Goal: Register for event/course

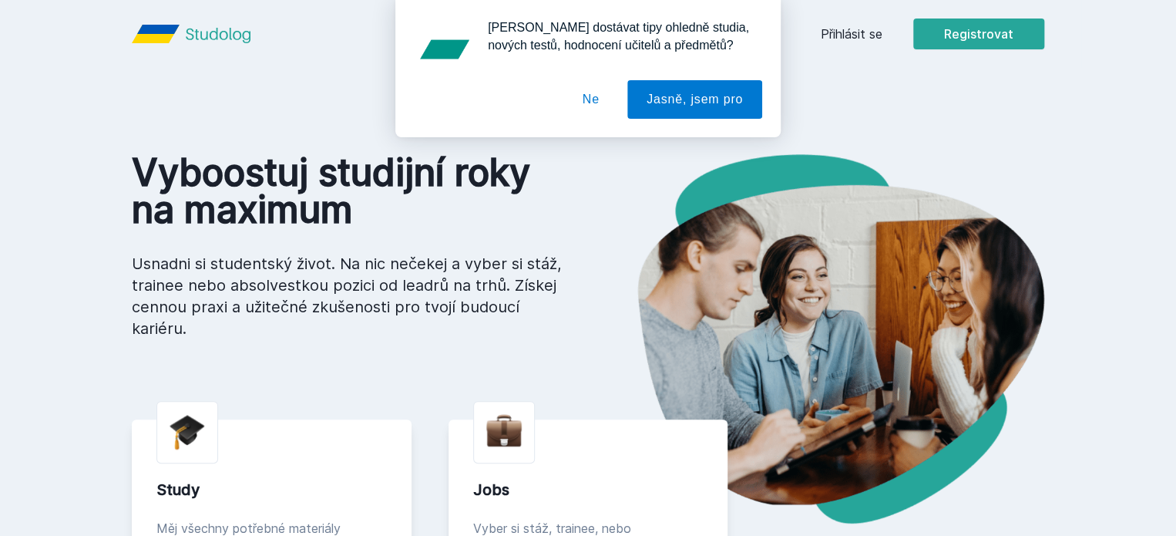
click at [595, 88] on button "Ne" at bounding box center [590, 99] width 55 height 39
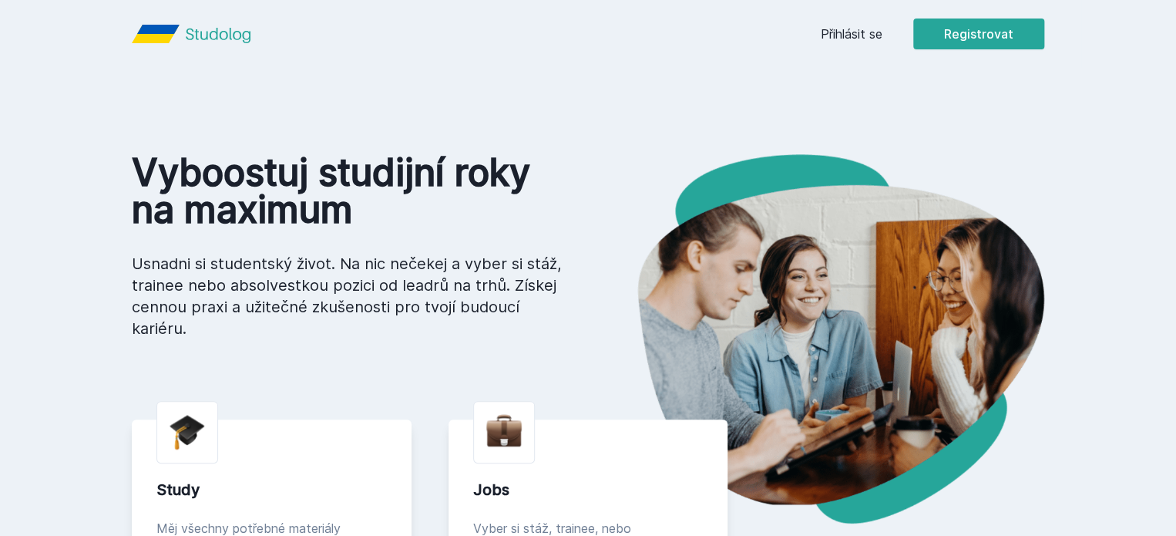
click at [882, 29] on link "Přihlásit se" at bounding box center [852, 34] width 62 height 18
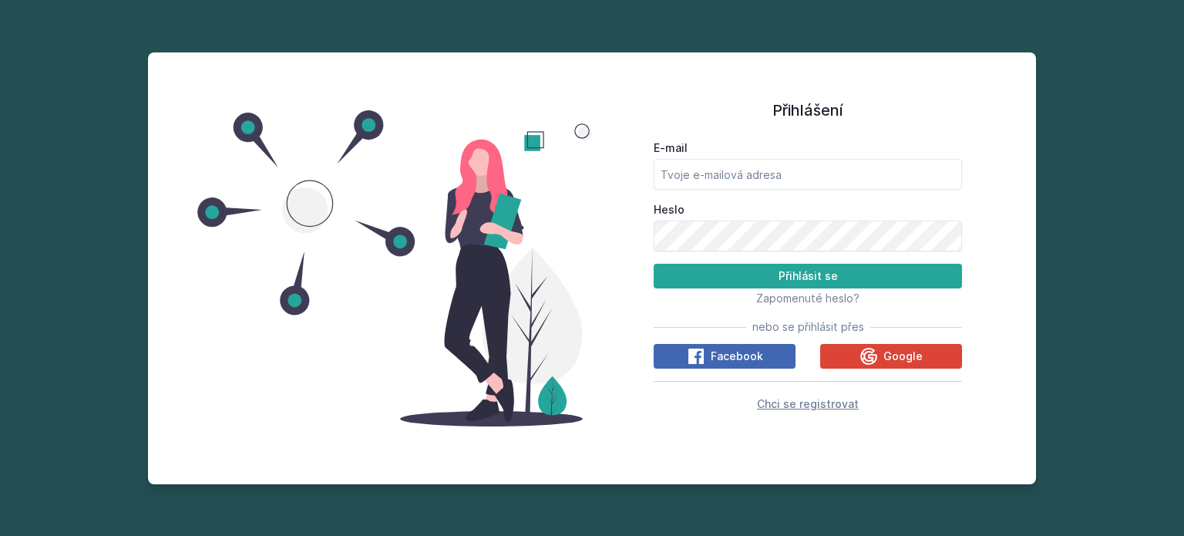
click at [791, 409] on span "Chci se registrovat" at bounding box center [808, 403] width 102 height 13
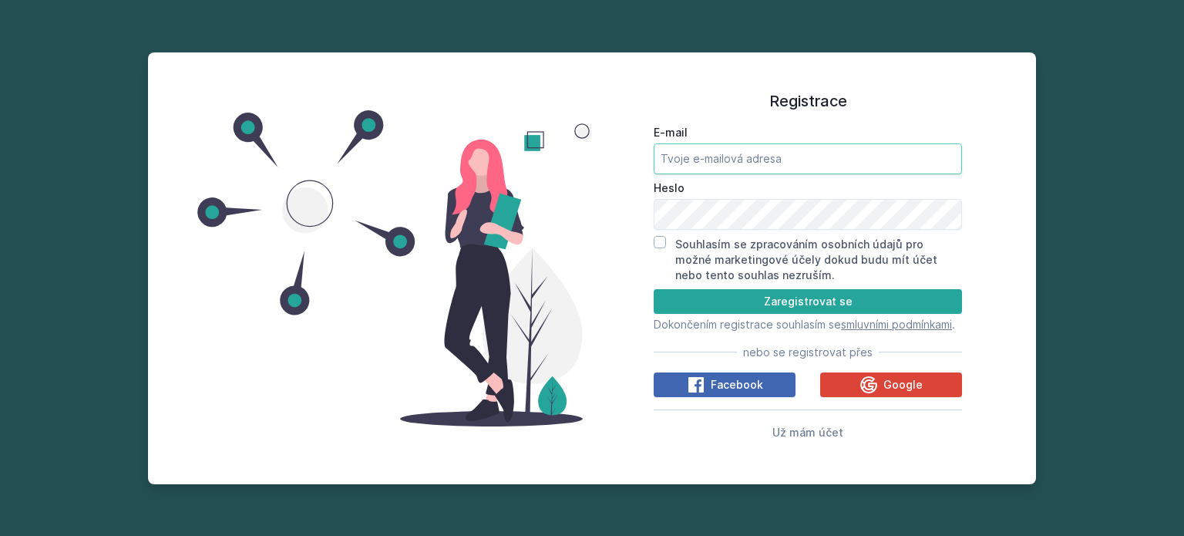
click at [721, 150] on input "E-mail" at bounding box center [807, 158] width 308 height 31
type input "[EMAIL_ADDRESS][DOMAIN_NAME]"
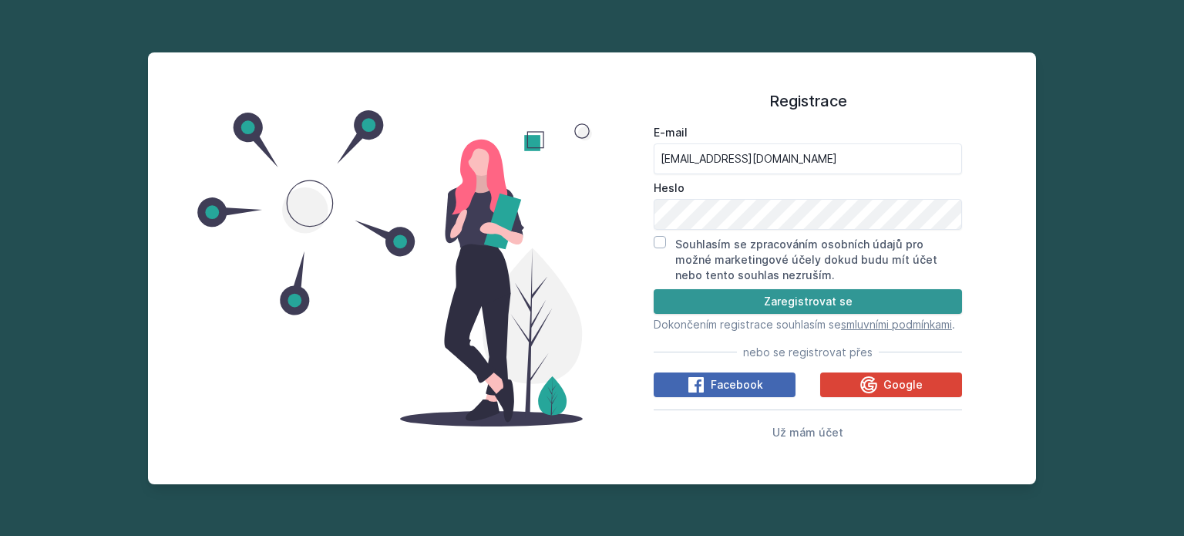
click at [746, 292] on button "Zaregistrovat se" at bounding box center [807, 301] width 308 height 25
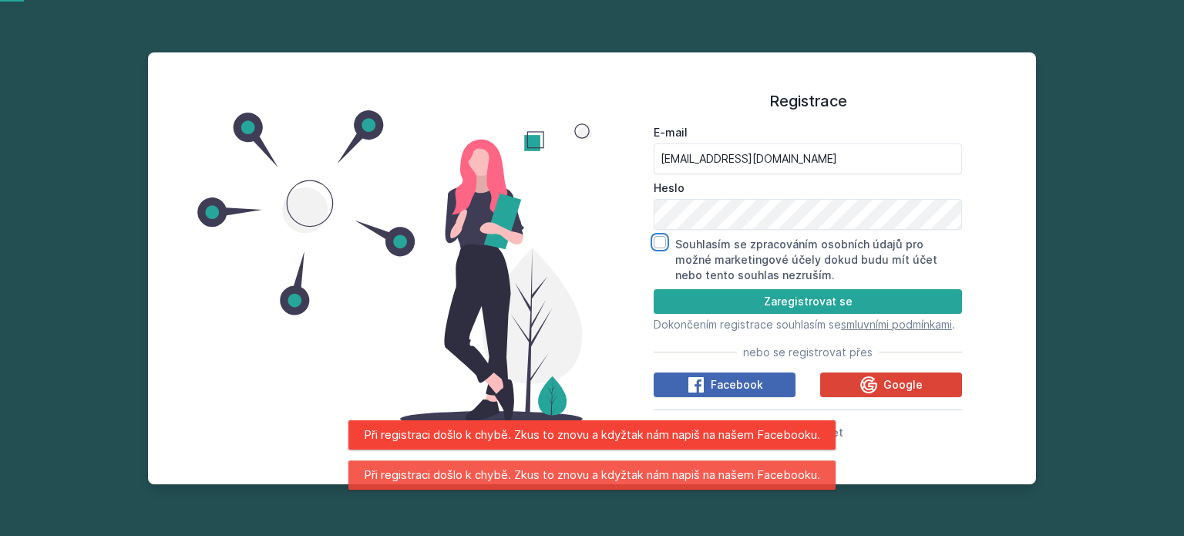
click at [662, 236] on input "Souhlasím se zpracováním osobních údajů pro možné marketingové účely dokud budu…" at bounding box center [659, 242] width 12 height 12
checkbox input "true"
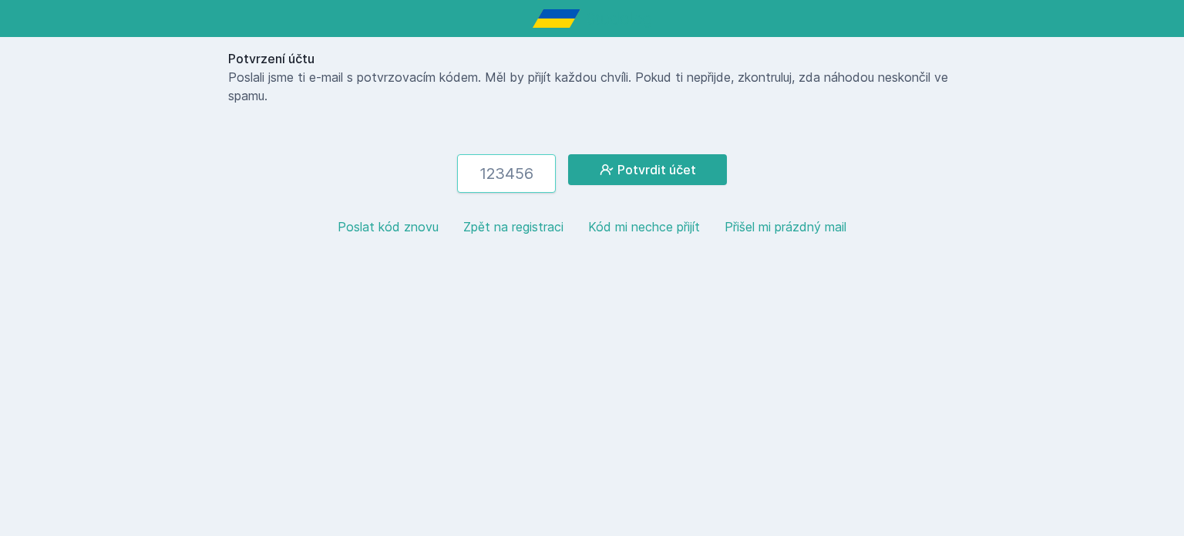
click at [502, 184] on input "number" at bounding box center [506, 173] width 99 height 39
click at [391, 233] on button "Poslat kód znovu" at bounding box center [388, 226] width 101 height 18
click at [519, 186] on input "number" at bounding box center [506, 173] width 99 height 39
paste input "785070"
type input "785070"
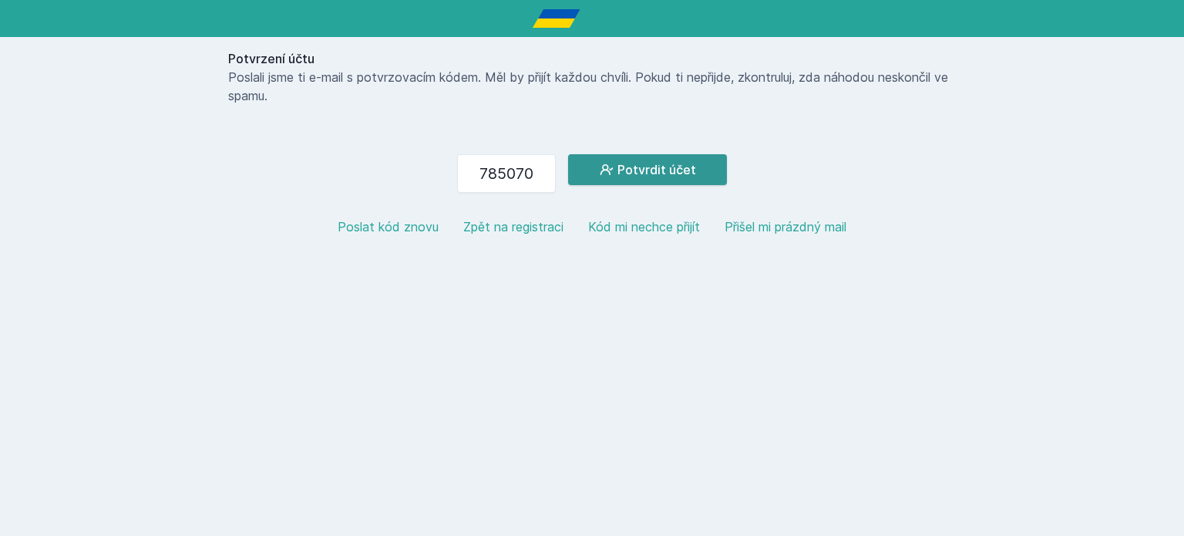
click at [620, 169] on button "Potvrdit účet" at bounding box center [647, 169] width 159 height 31
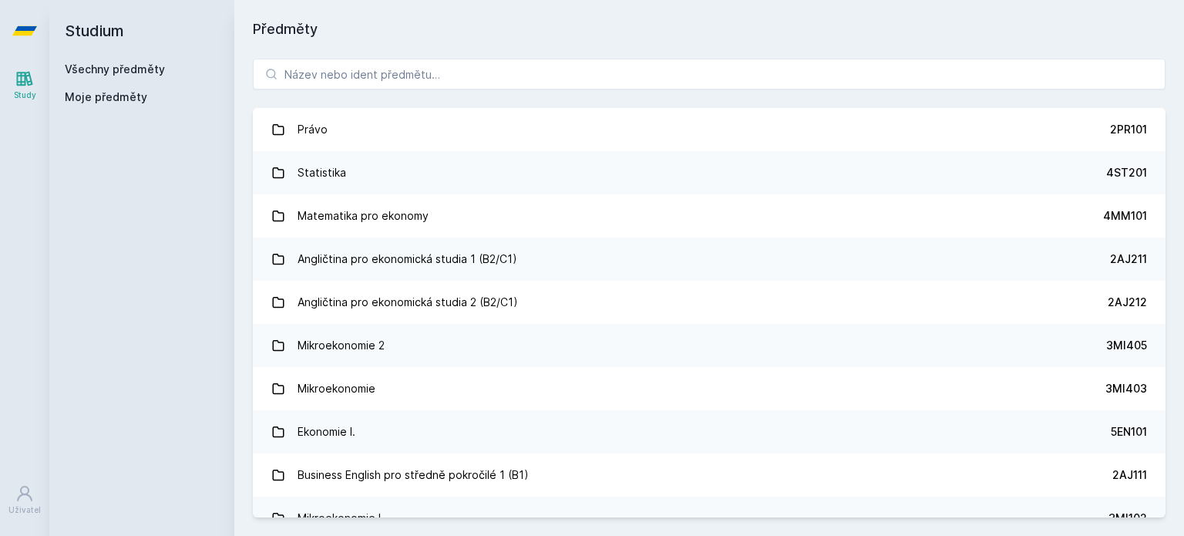
click at [129, 73] on link "Všechny předměty" at bounding box center [115, 68] width 100 height 13
click at [114, 95] on span "Moje předměty" at bounding box center [106, 96] width 82 height 15
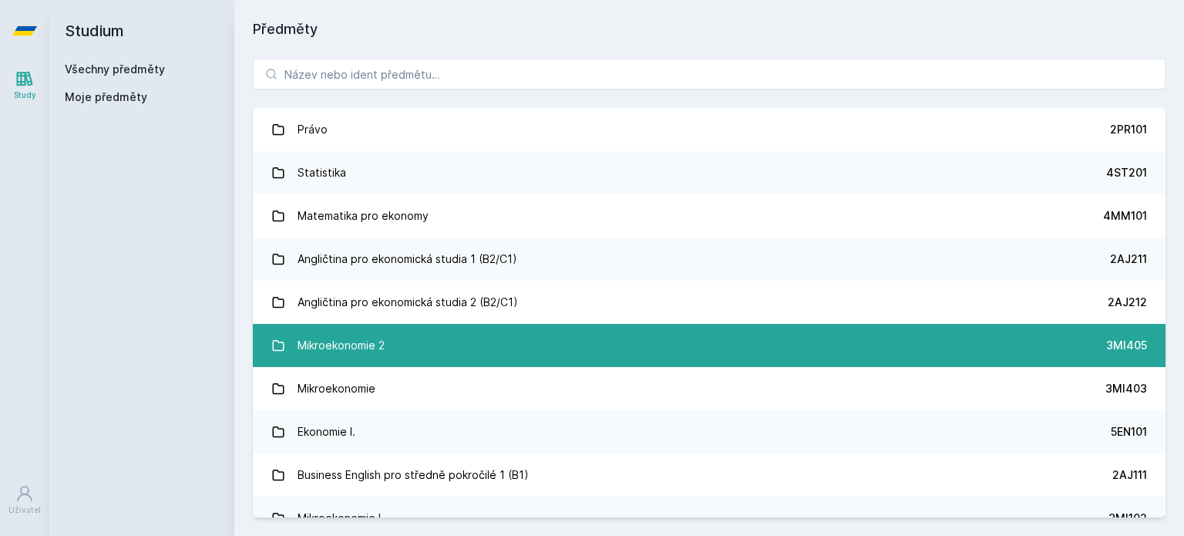
click at [358, 347] on div "Mikroekonomie 2" at bounding box center [340, 345] width 87 height 31
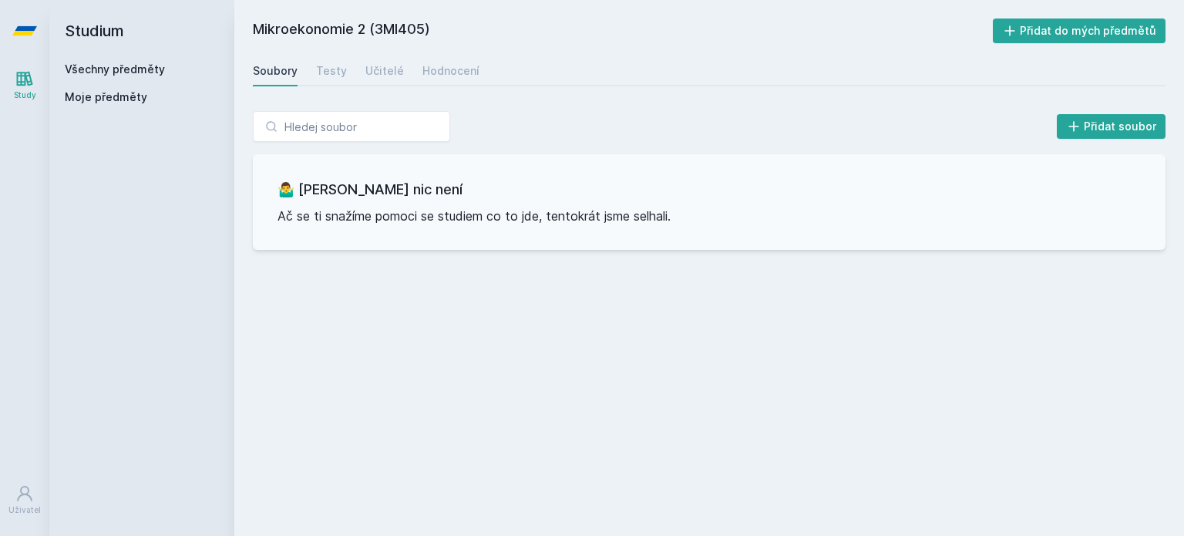
click at [102, 97] on span "Moje předměty" at bounding box center [106, 96] width 82 height 15
click at [108, 73] on link "Všechny předměty" at bounding box center [115, 68] width 100 height 13
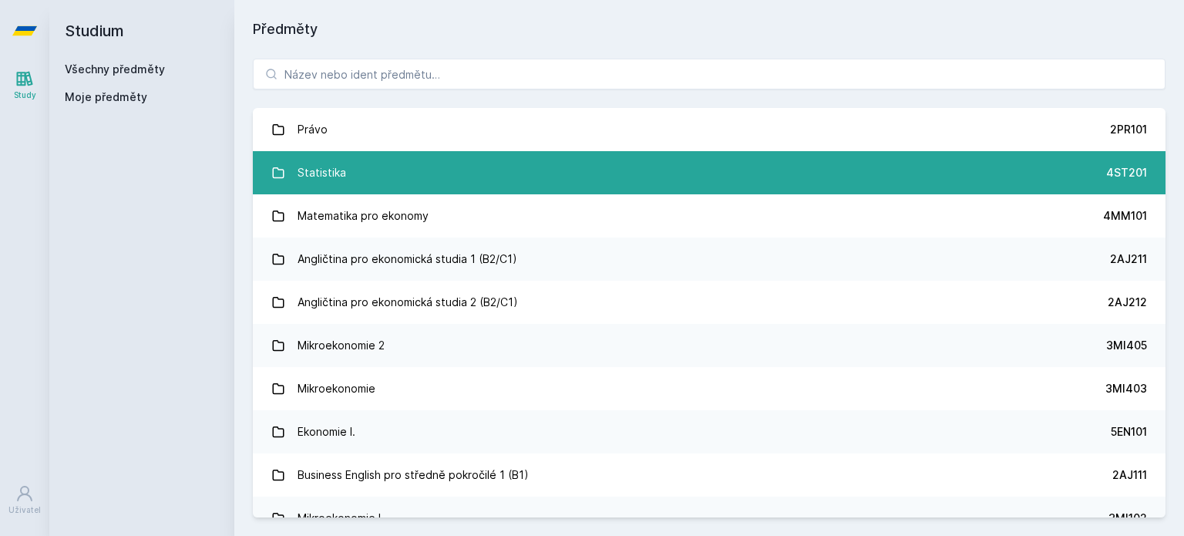
scroll to position [59, 0]
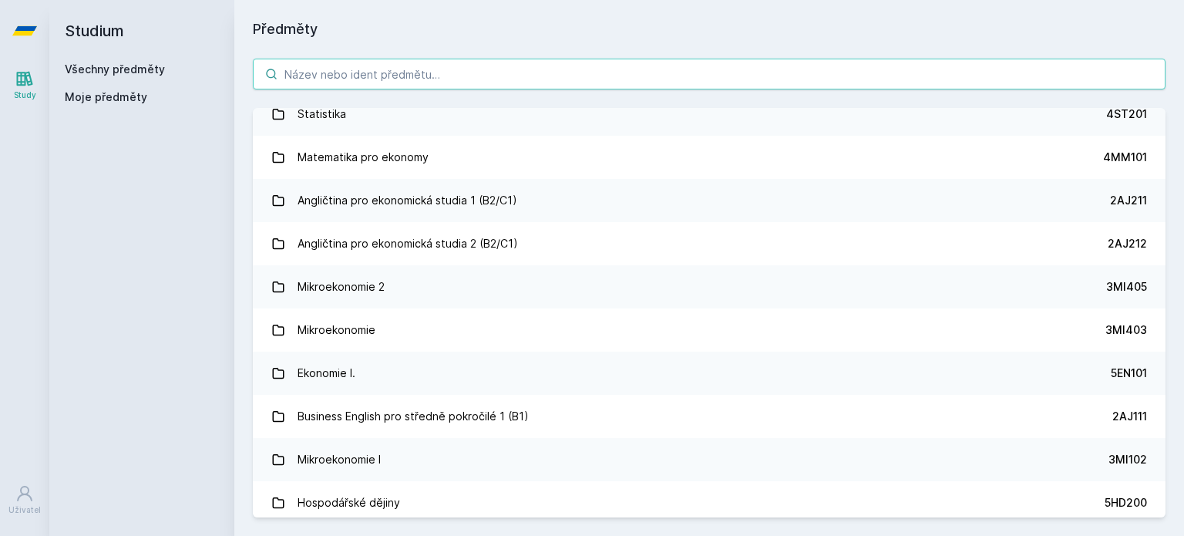
click at [389, 71] on input "search" at bounding box center [709, 74] width 912 height 31
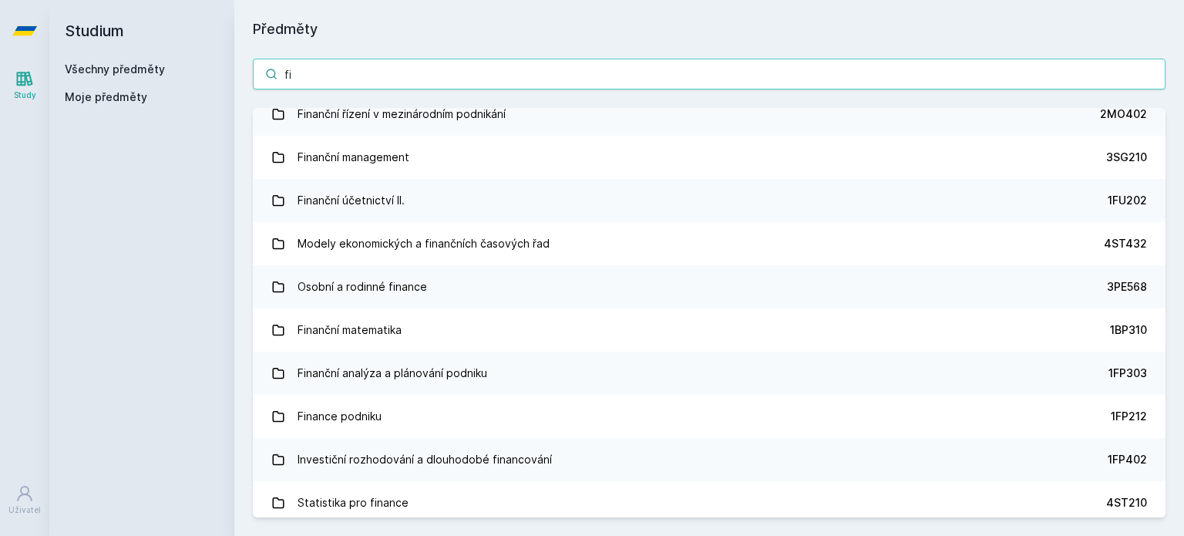
type input "f"
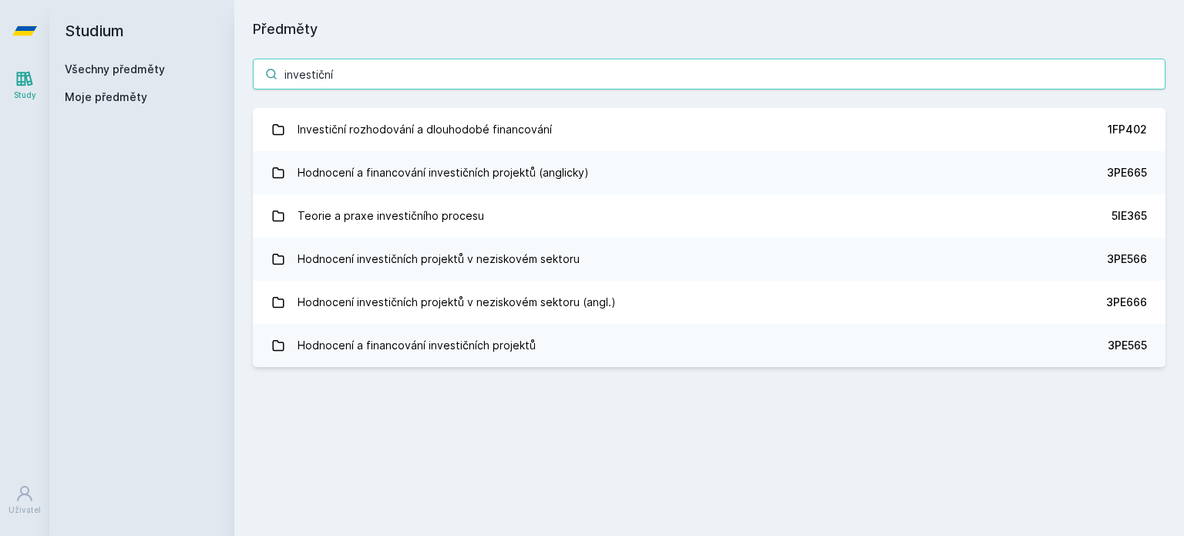
scroll to position [0, 0]
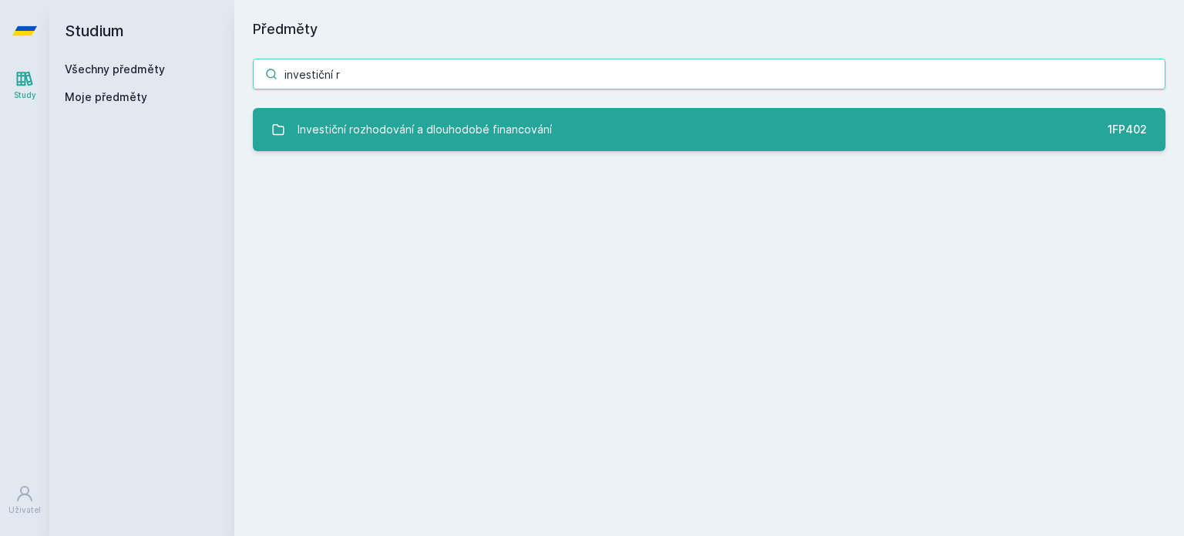
type input "investiční r"
click at [410, 114] on div "Investiční rozhodování a dlouhodobé financování" at bounding box center [424, 129] width 254 height 31
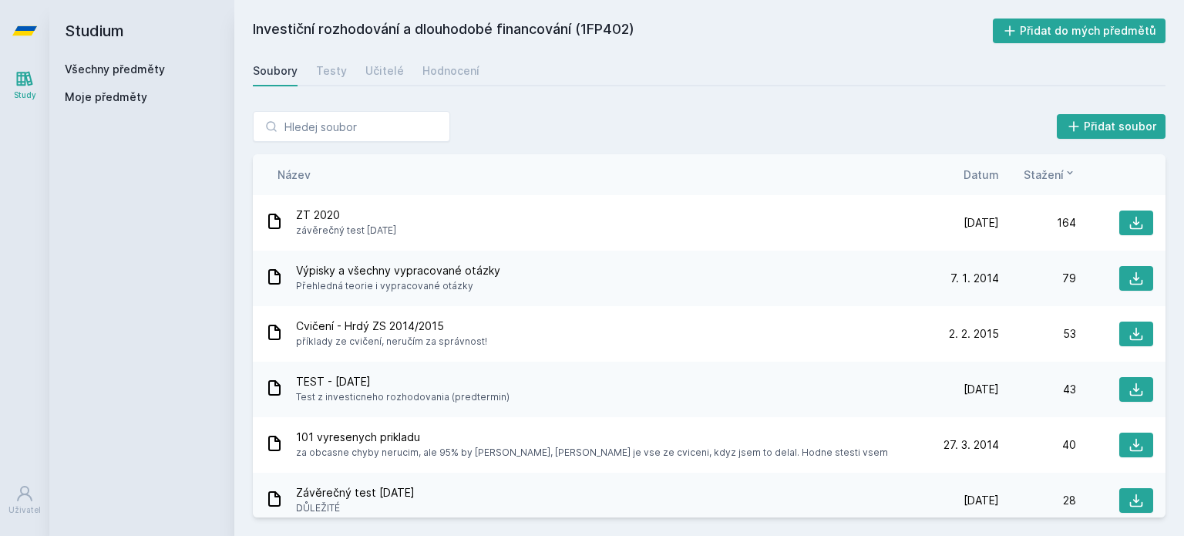
drag, startPoint x: 495, startPoint y: 110, endPoint x: 492, endPoint y: 98, distance: 12.7
click at [492, 98] on div "Přidat soubor Řazení: Název Datum Stažení Název Datum Stažení ZT 2020 závěrečný…" at bounding box center [708, 313] width 949 height 443
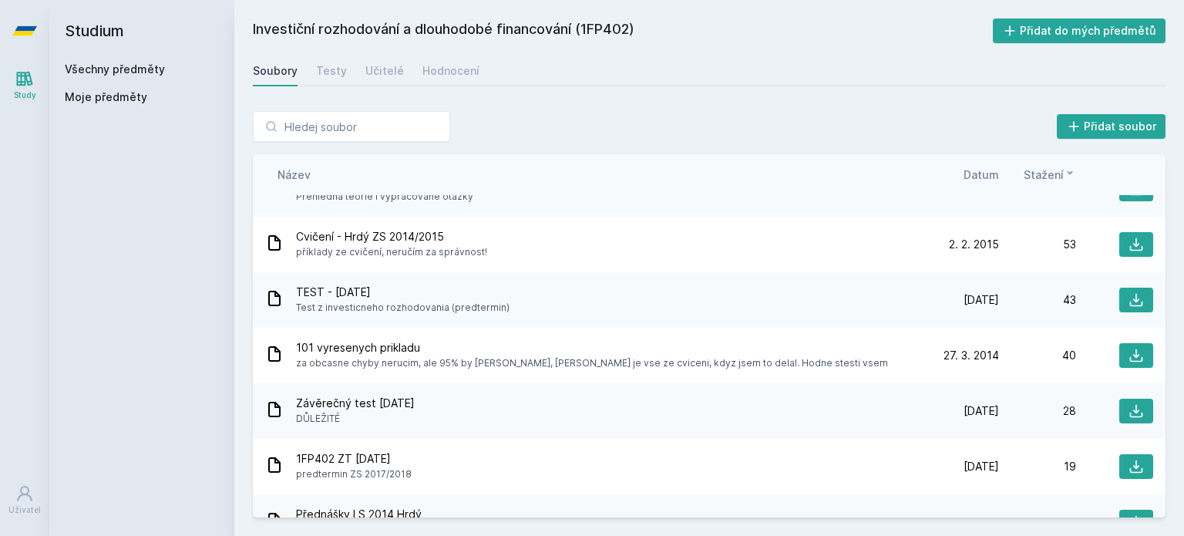
scroll to position [40, 0]
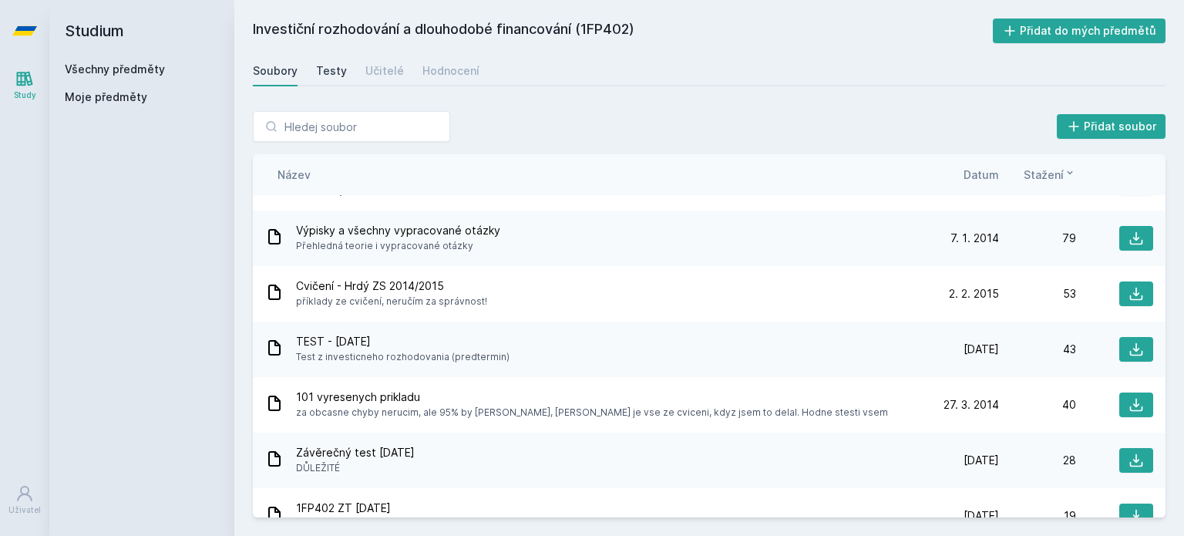
click at [330, 65] on div "Testy" at bounding box center [331, 70] width 31 height 15
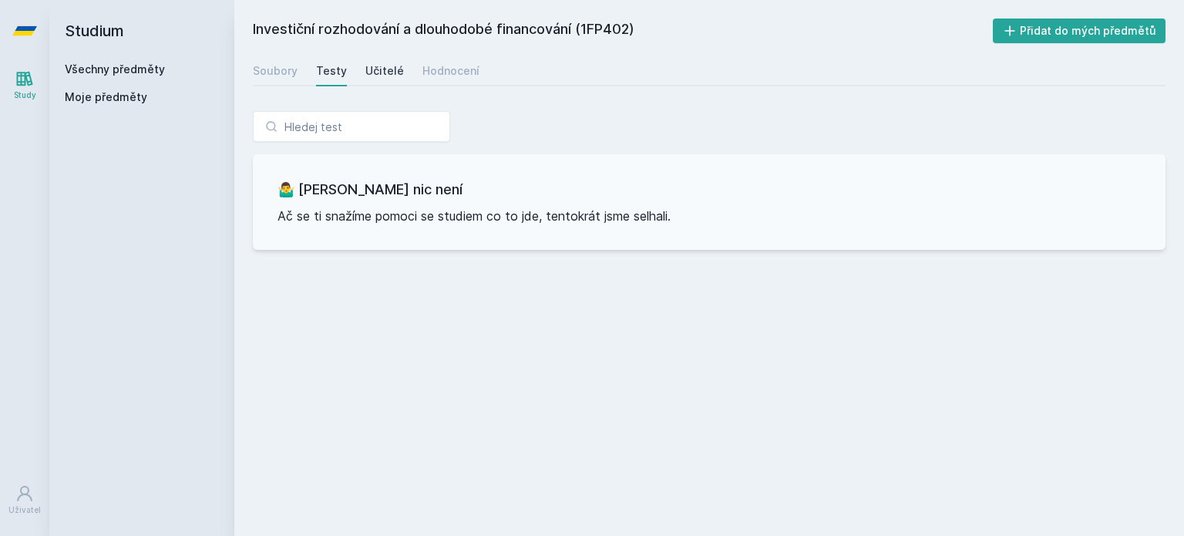
click at [371, 76] on div "Učitelé" at bounding box center [384, 70] width 39 height 15
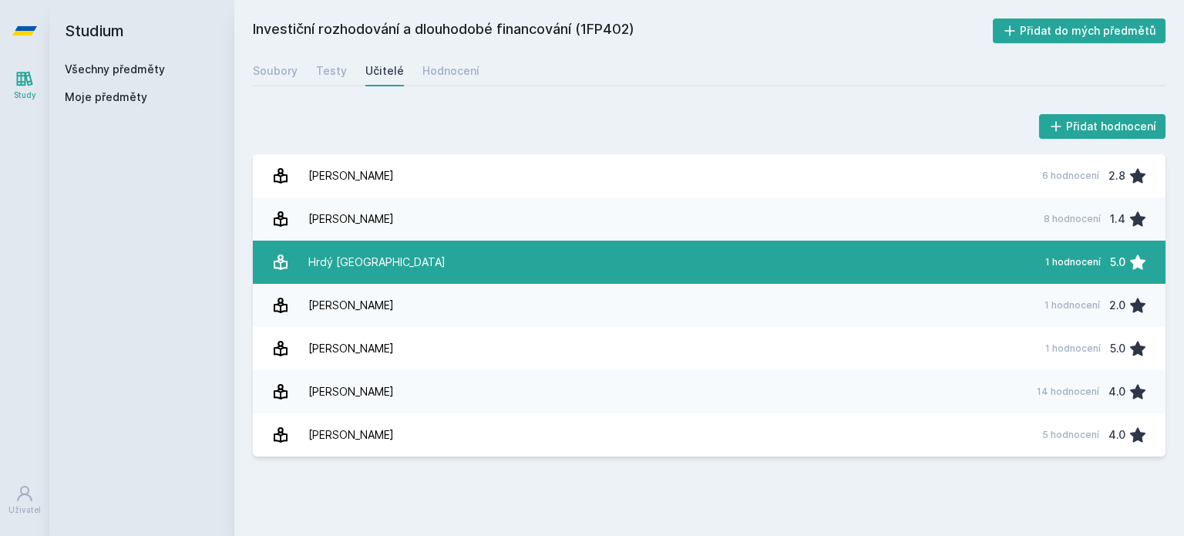
click at [327, 266] on div "Hrdý [GEOGRAPHIC_DATA]" at bounding box center [376, 262] width 137 height 31
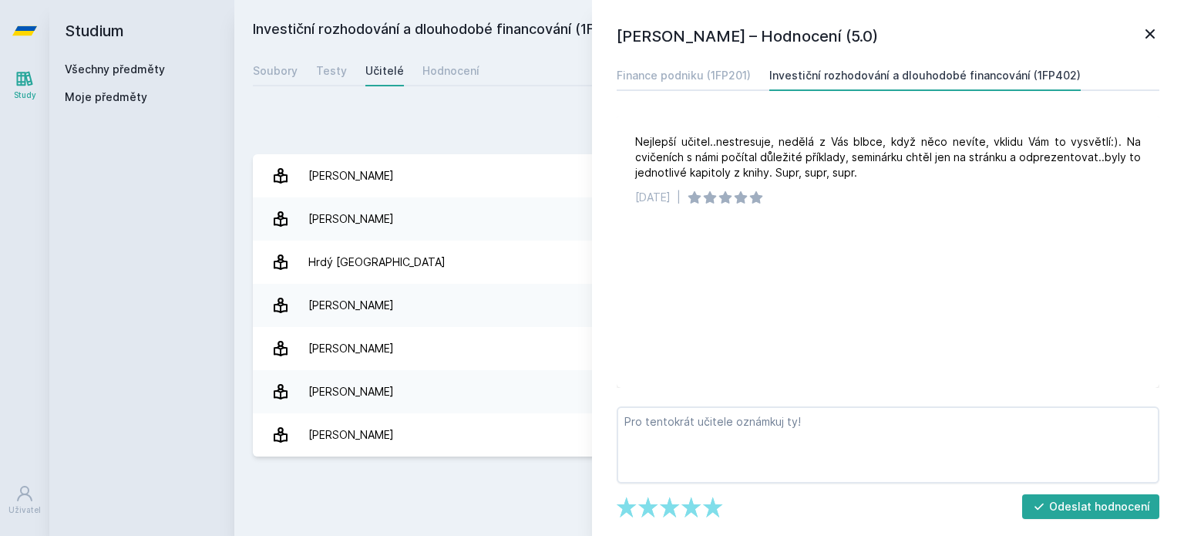
click at [1148, 35] on icon at bounding box center [1149, 33] width 9 height 9
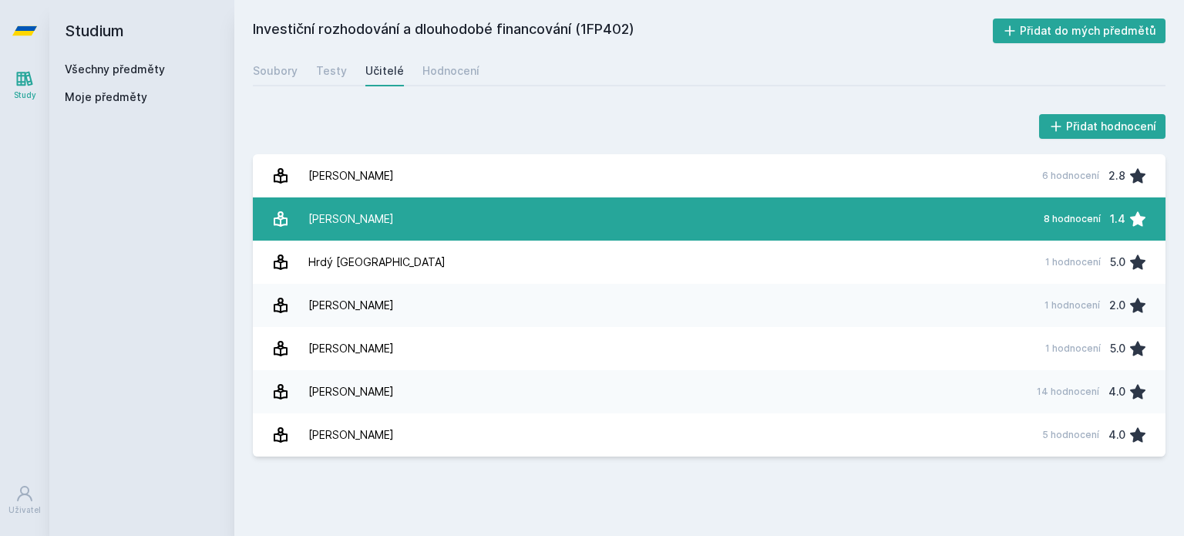
click at [532, 233] on link "[PERSON_NAME] 8 hodnocení 1.4" at bounding box center [709, 218] width 912 height 43
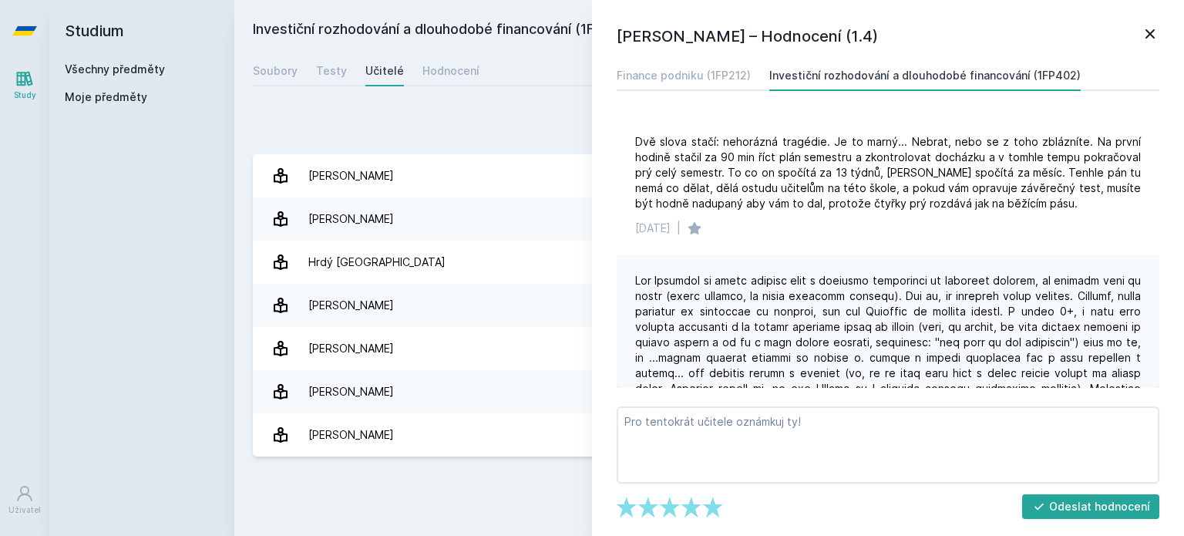
click at [1156, 35] on icon at bounding box center [1149, 34] width 18 height 18
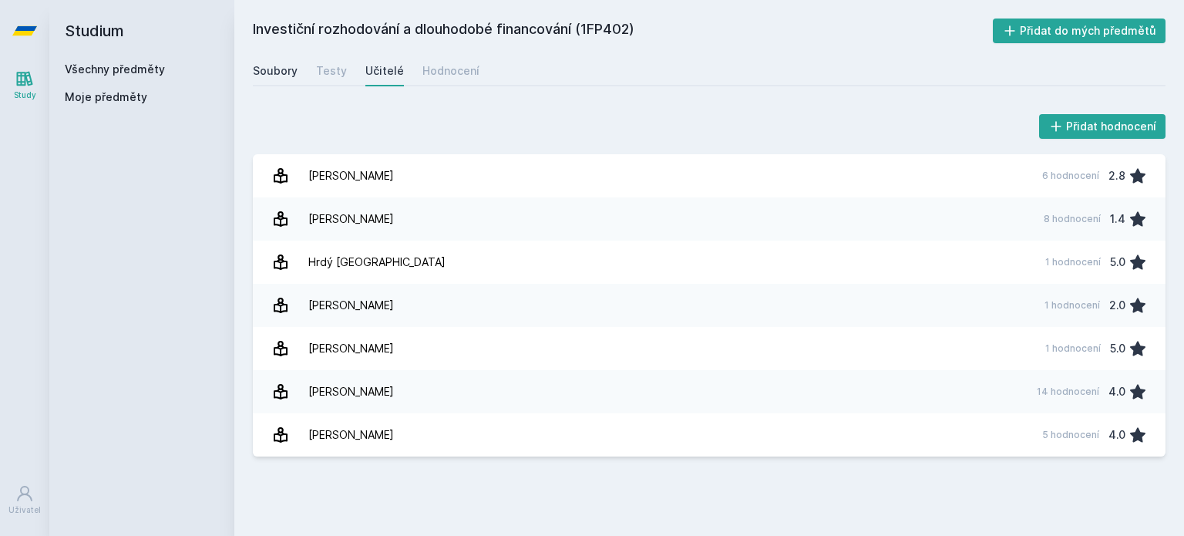
click at [280, 76] on div "Soubory" at bounding box center [275, 70] width 45 height 15
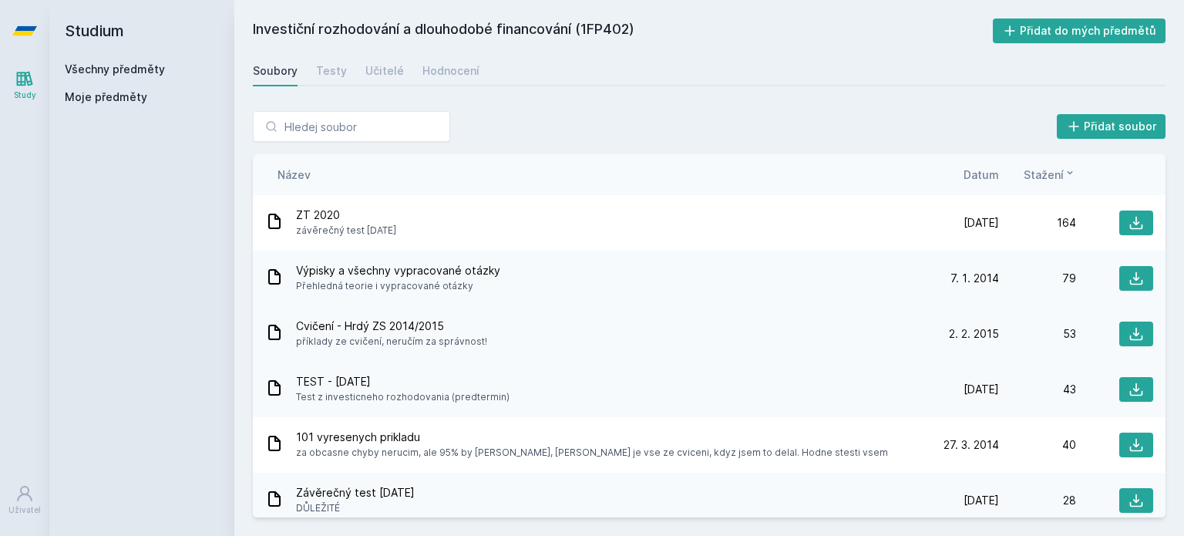
click at [475, 320] on span "Cvičení - Hrdý ZS 2014/2015" at bounding box center [391, 325] width 191 height 15
click at [130, 74] on link "Všechny předměty" at bounding box center [115, 68] width 100 height 13
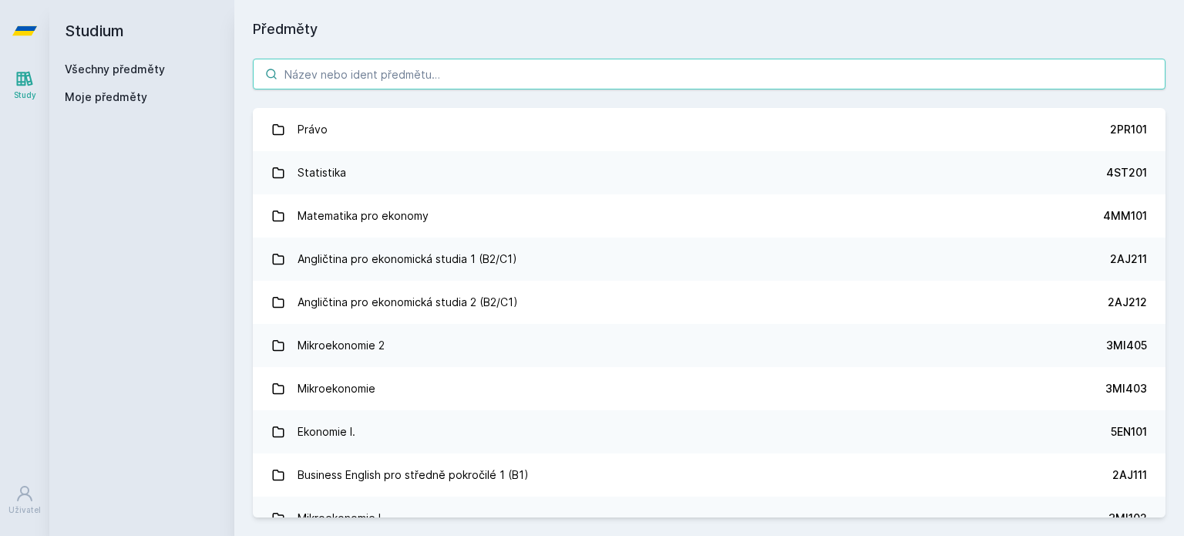
click at [364, 69] on input "search" at bounding box center [709, 74] width 912 height 31
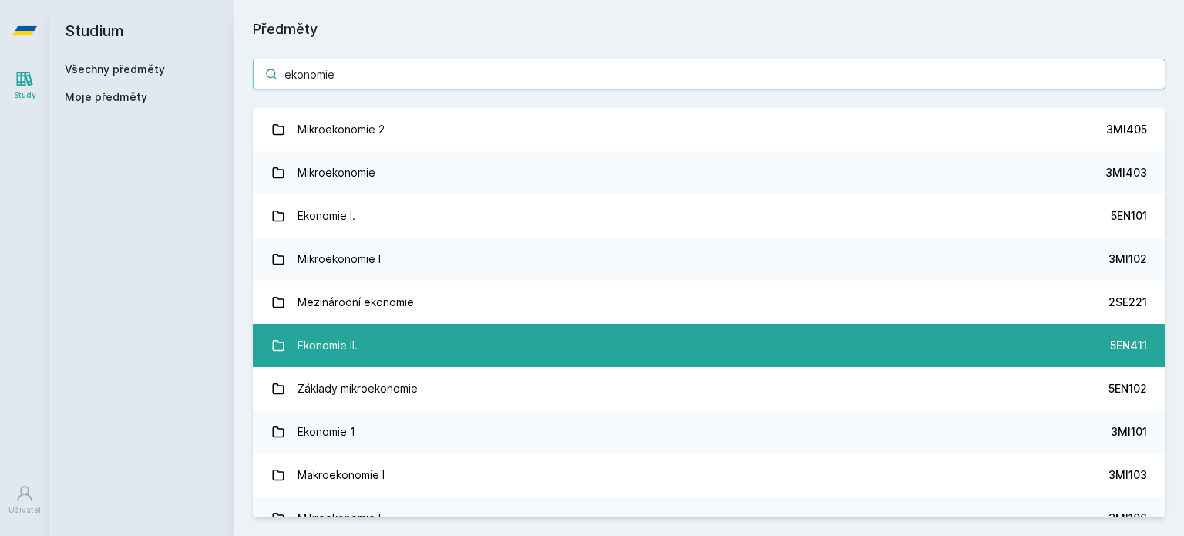
type input "ekonomie"
click at [351, 344] on div "Ekonomie II." at bounding box center [327, 345] width 60 height 31
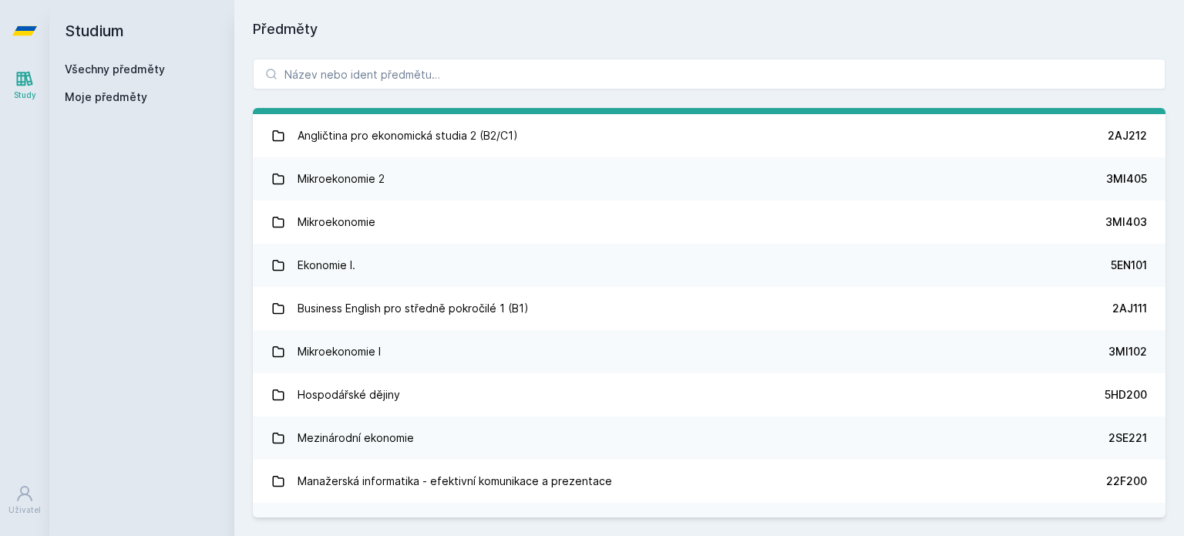
scroll to position [154, 0]
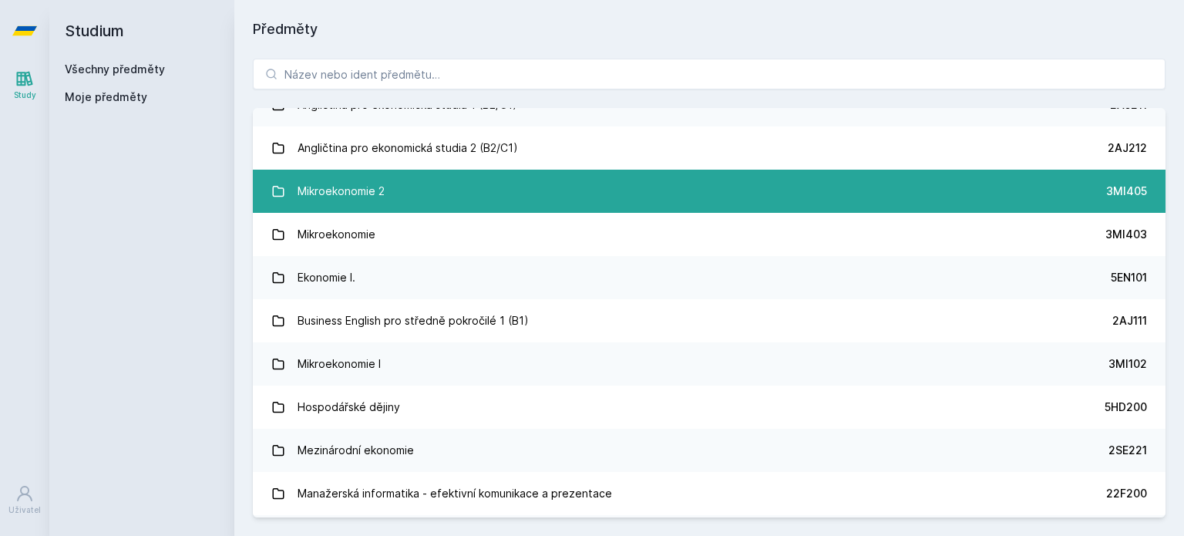
click at [407, 202] on link "Mikroekonomie 2 3MI405" at bounding box center [709, 191] width 912 height 43
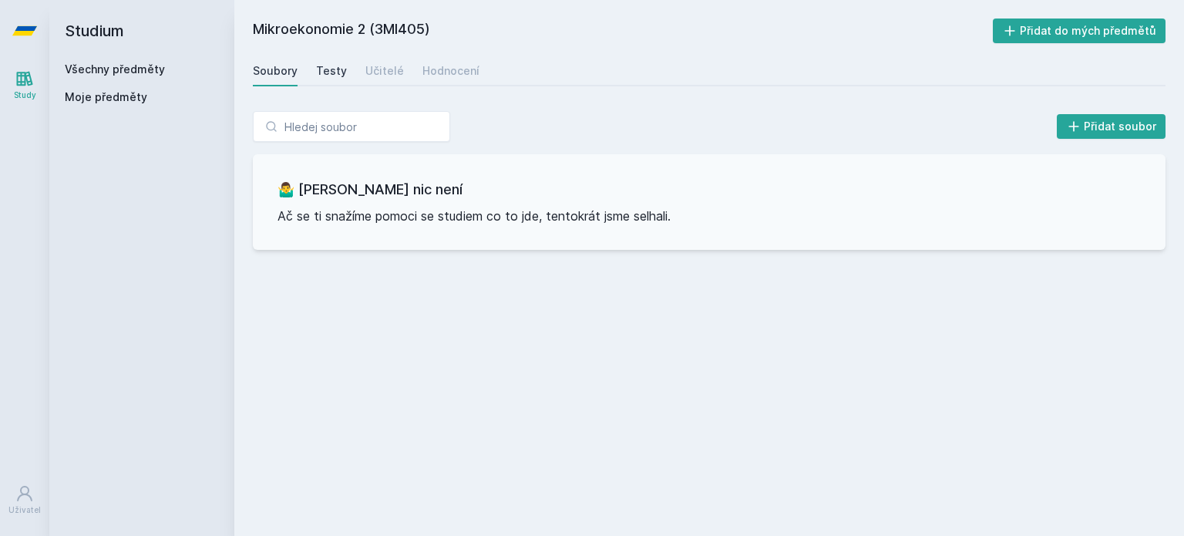
click at [325, 73] on div "Testy" at bounding box center [331, 70] width 31 height 15
click at [394, 79] on link "Učitelé" at bounding box center [384, 70] width 39 height 31
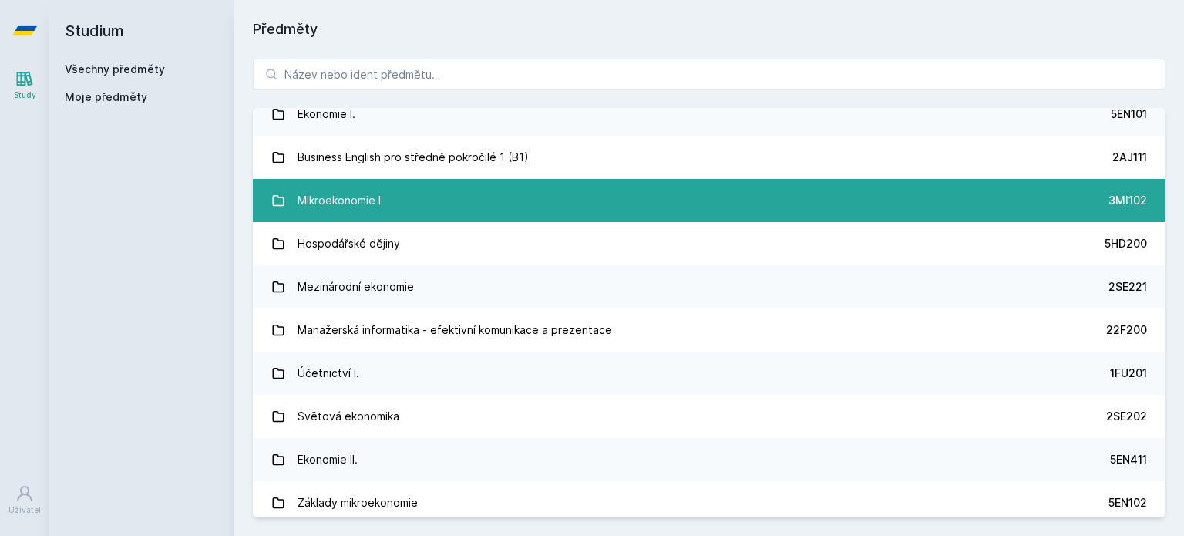
scroll to position [317, 0]
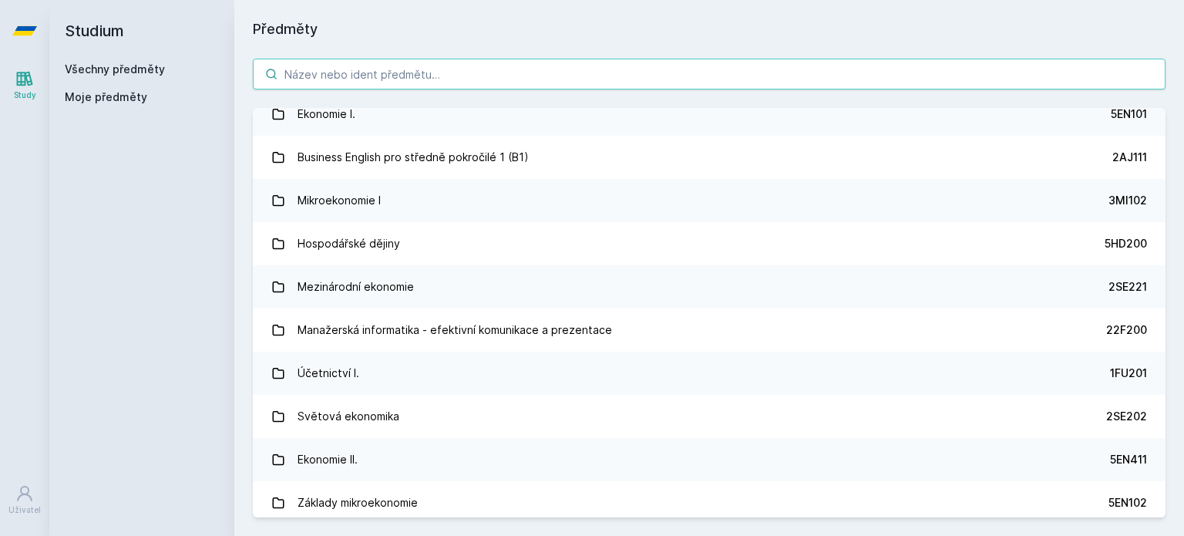
click at [501, 81] on input "search" at bounding box center [709, 74] width 912 height 31
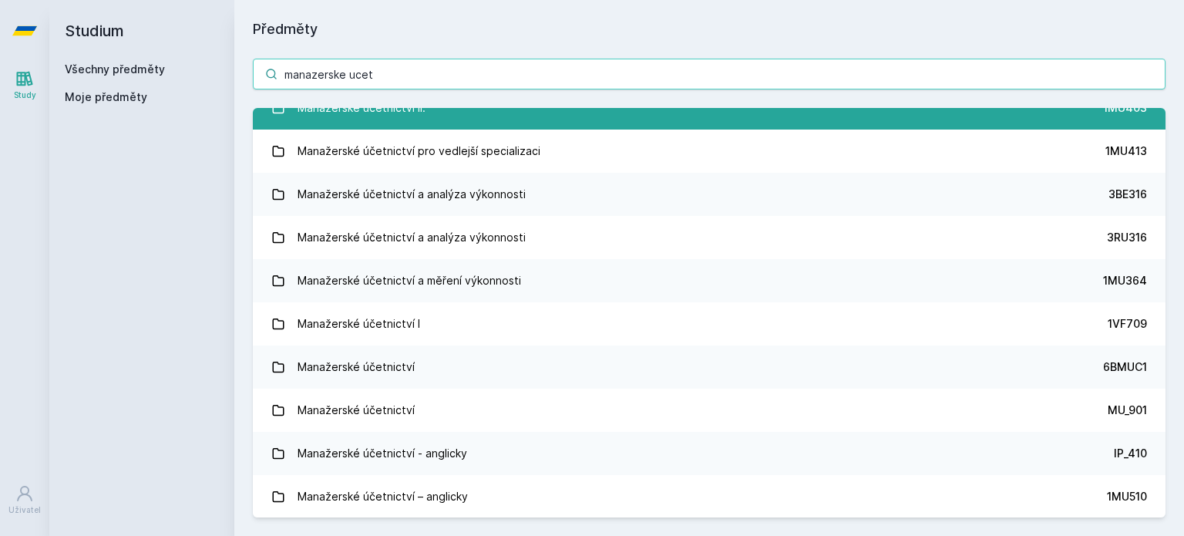
scroll to position [0, 0]
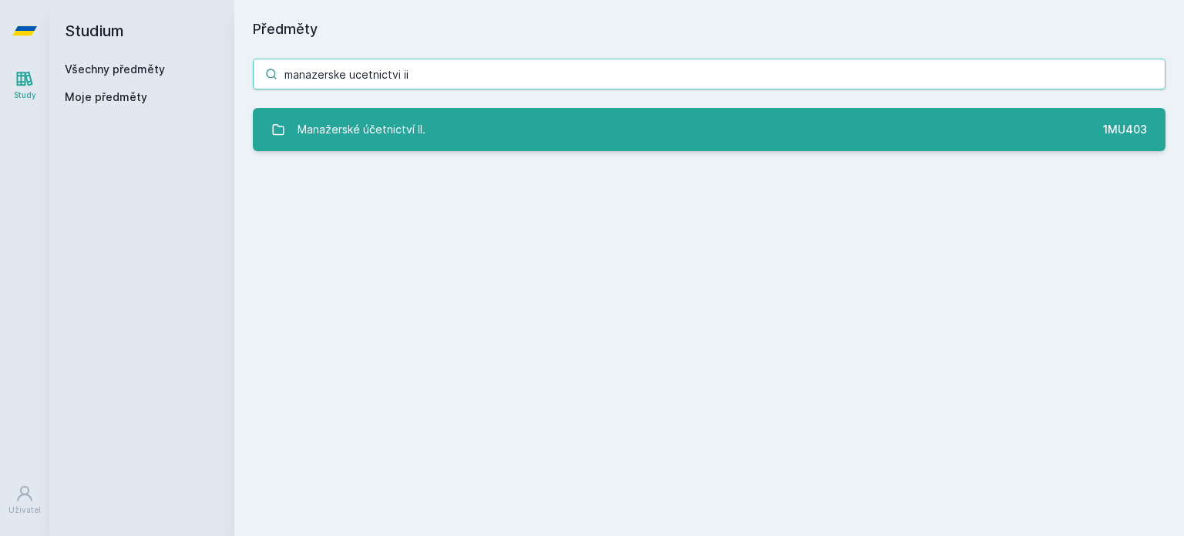
type input "manazerske ucetnictvi ii"
click at [432, 132] on link "Manažerské účetnictví II. 1MU403" at bounding box center [709, 129] width 912 height 43
